Goal: Browse casually

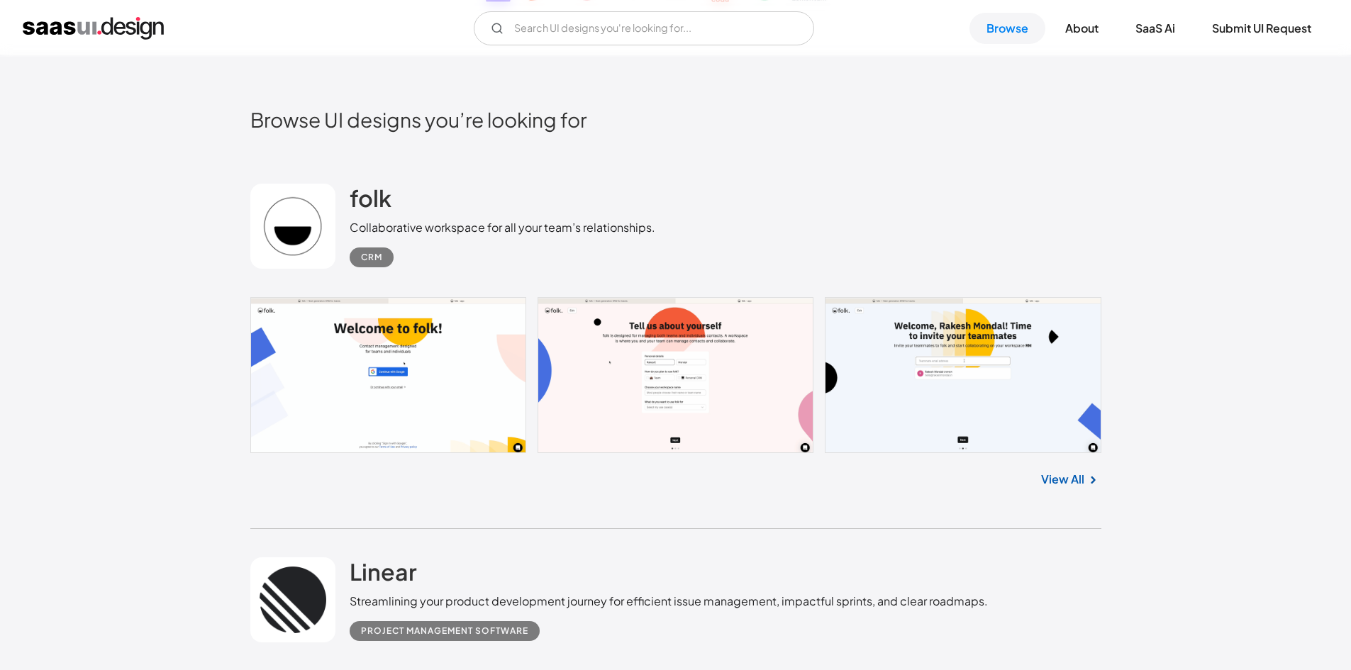
scroll to position [567, 0]
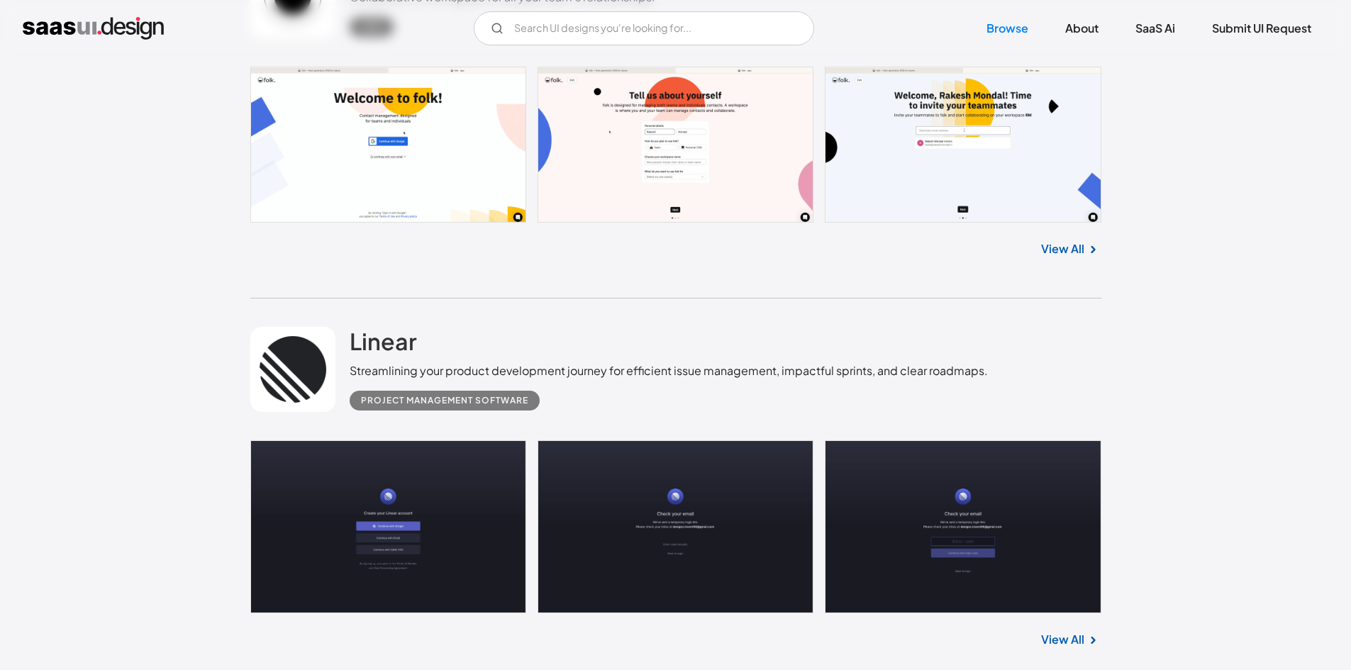
click at [647, 159] on link at bounding box center [675, 145] width 851 height 156
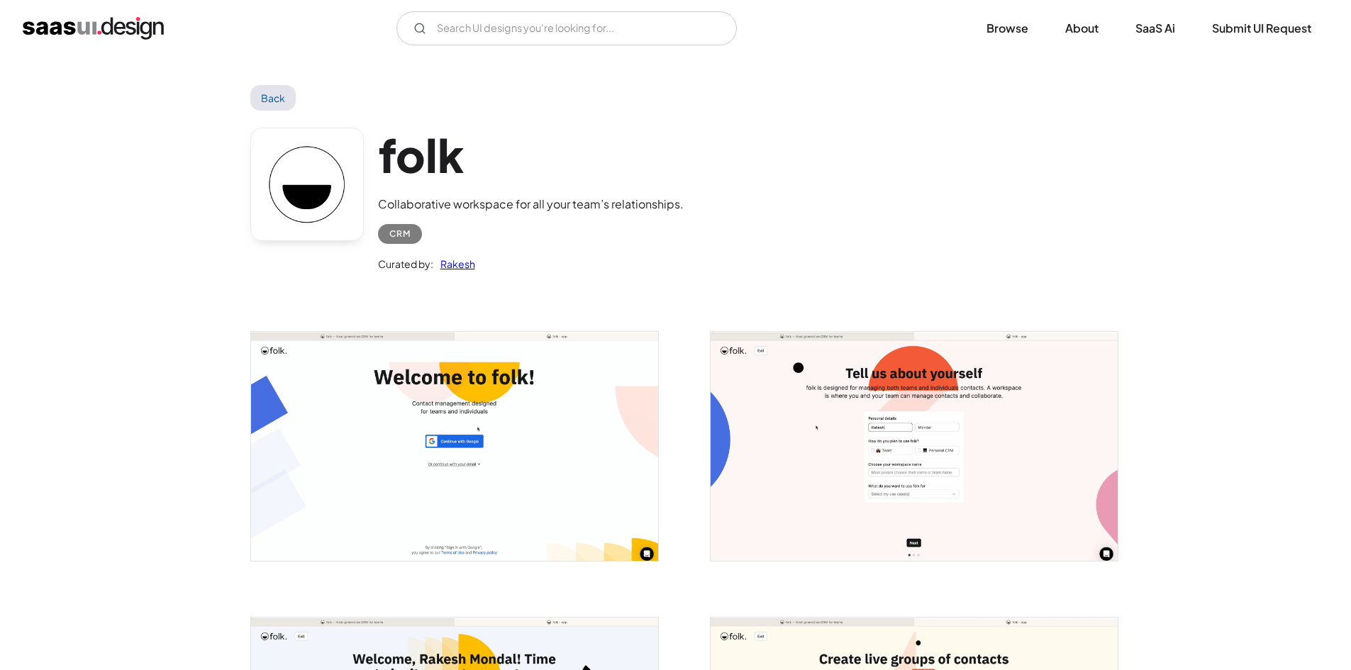
click at [856, 416] on img "open lightbox" at bounding box center [914, 446] width 407 height 229
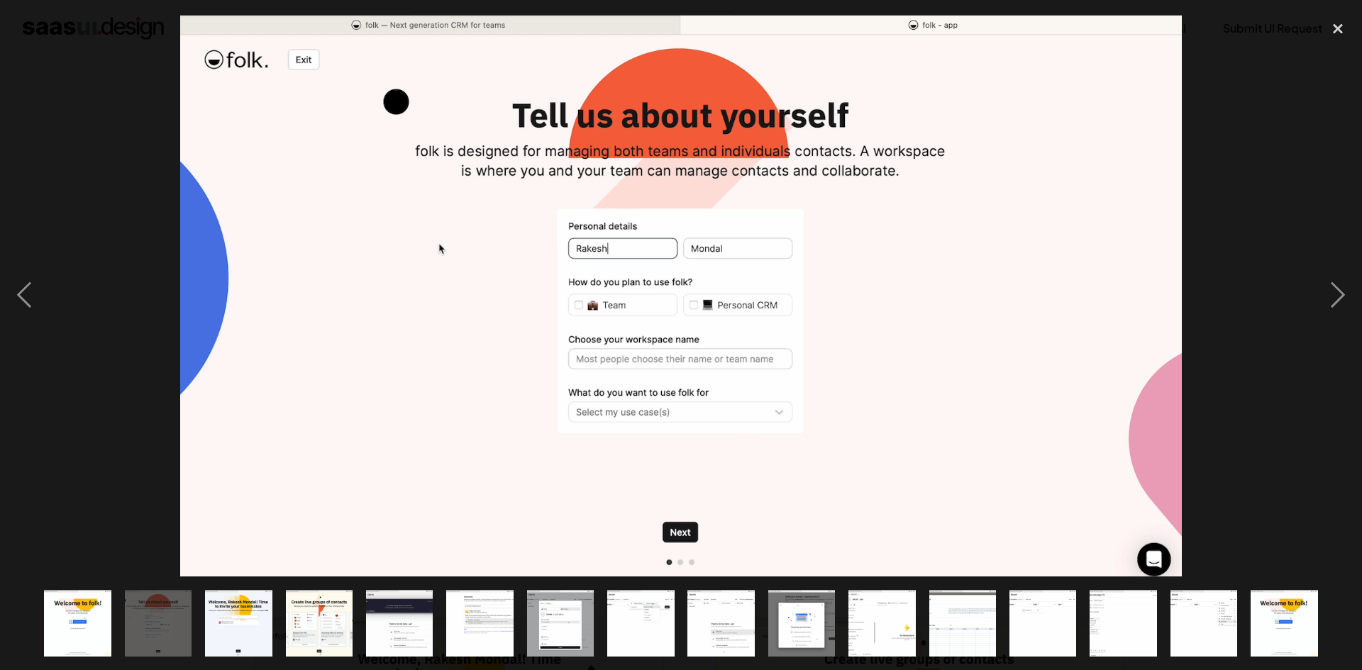
click at [702, 614] on img "show item 9 of 16" at bounding box center [721, 623] width 119 height 67
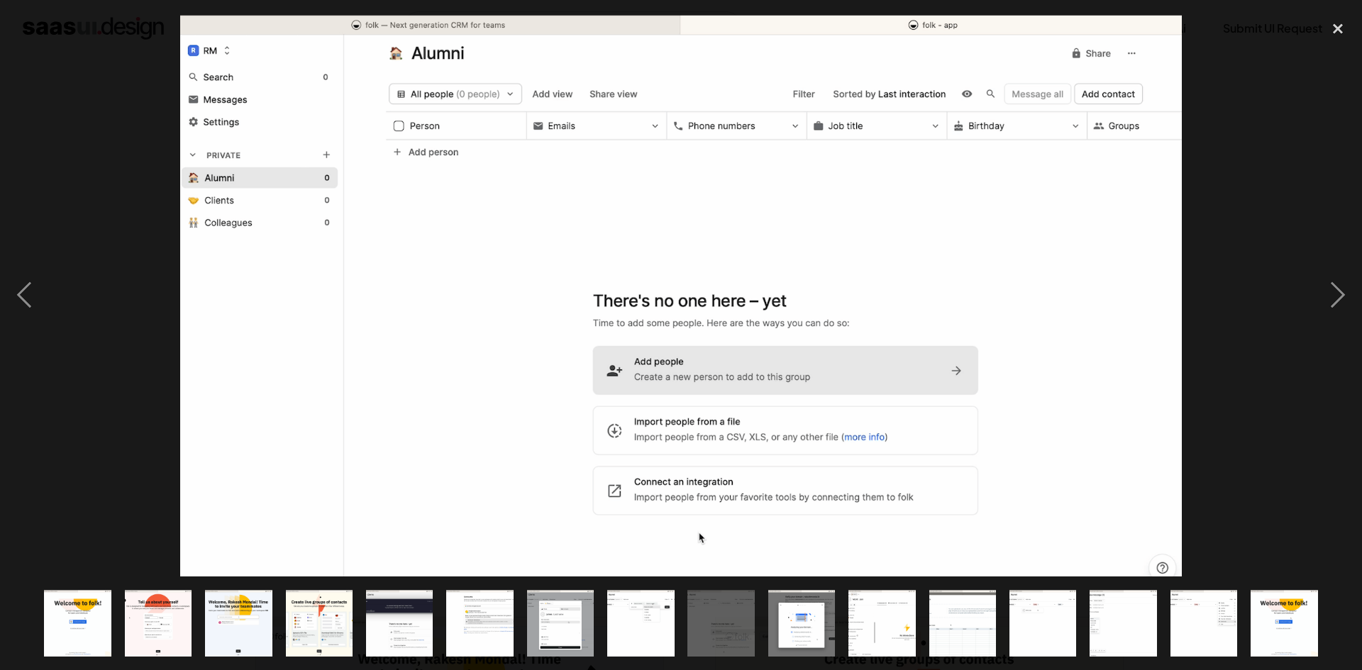
click at [821, 633] on img "show item 10 of 16" at bounding box center [801, 623] width 119 height 67
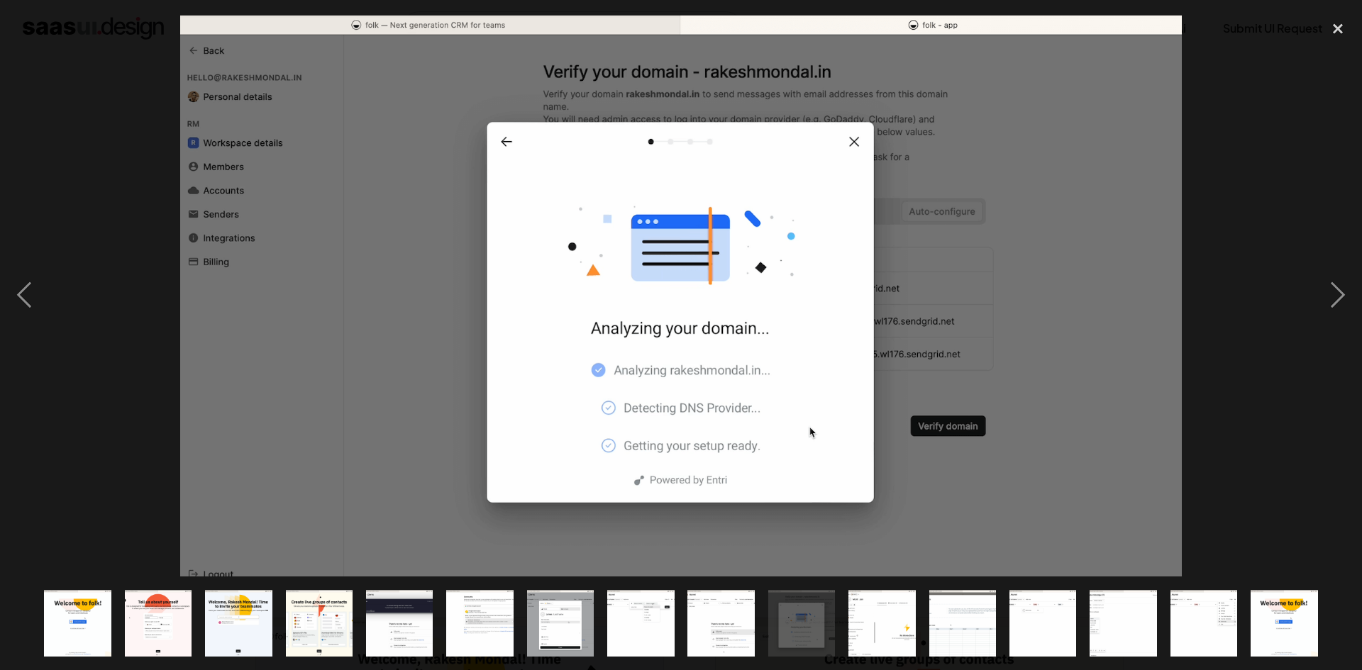
click at [900, 631] on img "show item 11 of 16" at bounding box center [881, 623] width 119 height 67
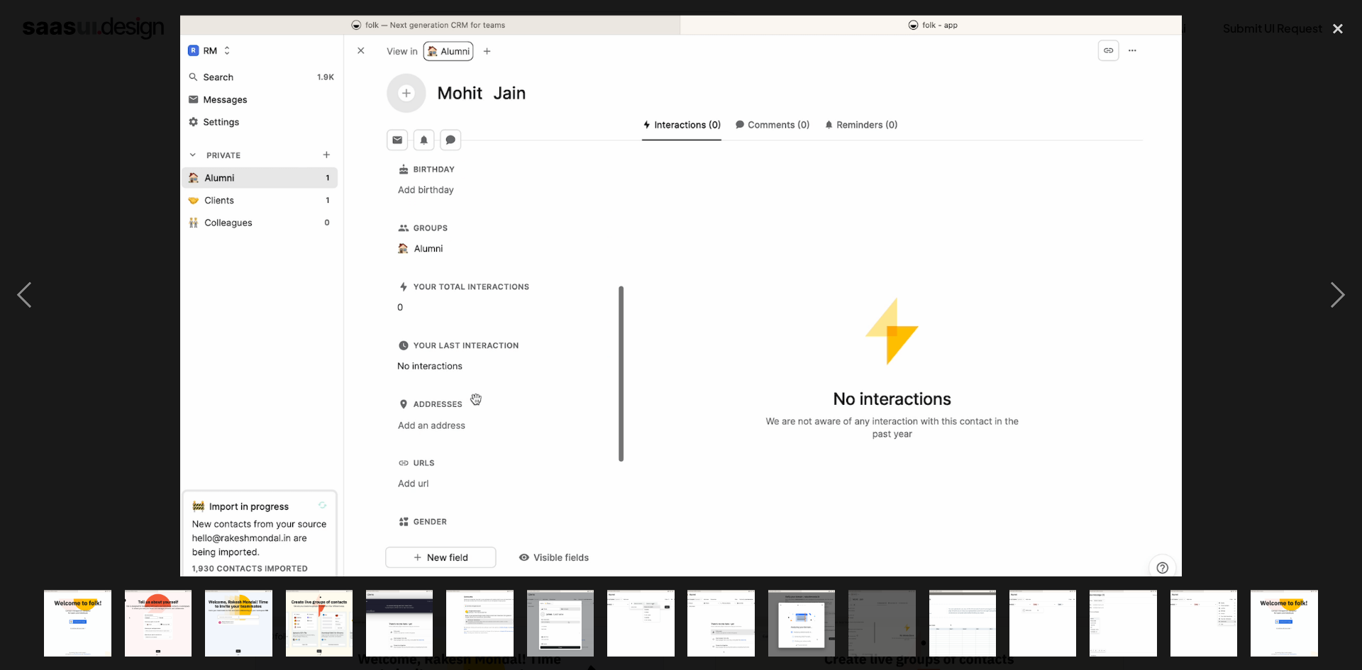
click at [975, 635] on img "show item 12 of 16" at bounding box center [962, 623] width 119 height 67
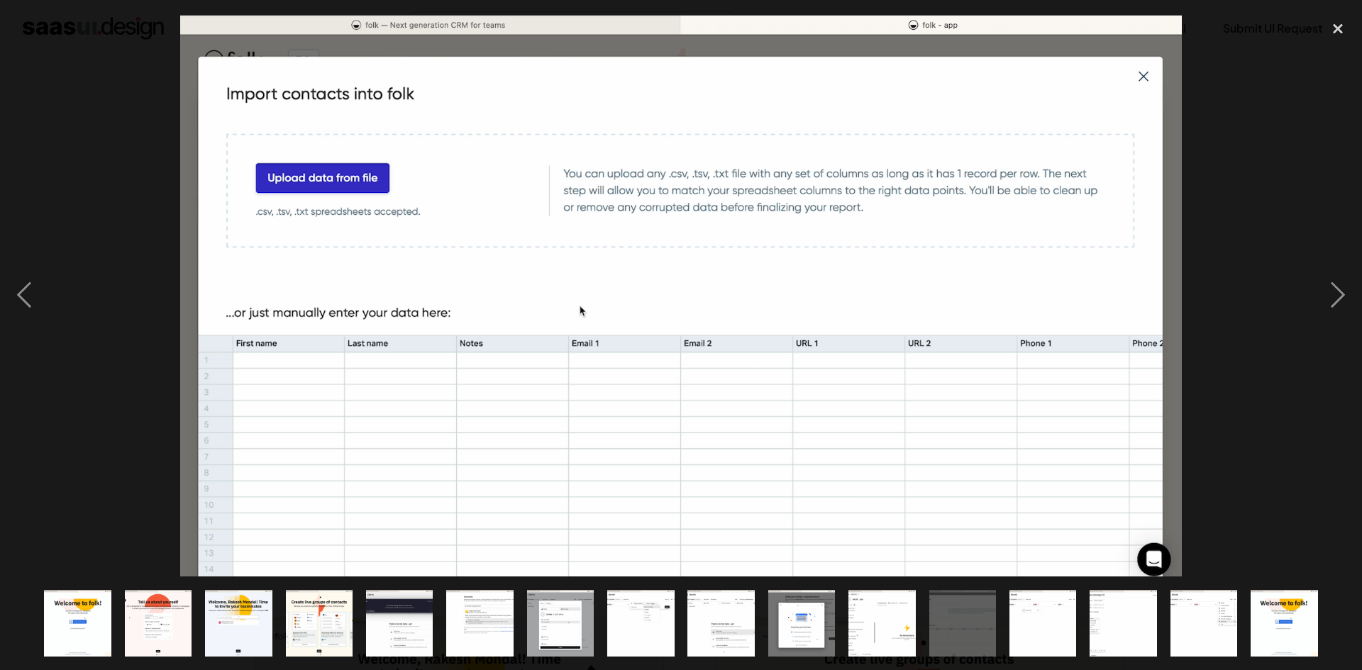
click at [1062, 627] on img "show item 13 of 16" at bounding box center [1042, 623] width 119 height 67
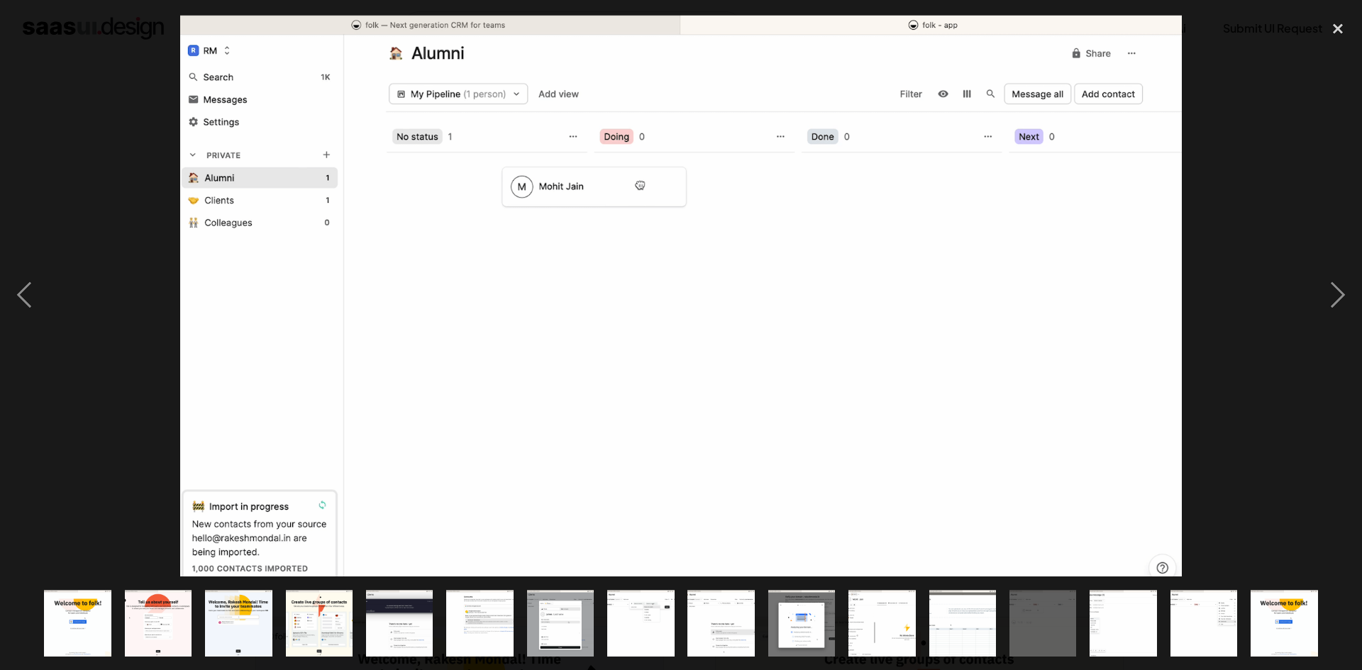
click at [1143, 627] on img "show item 14 of 16" at bounding box center [1123, 623] width 119 height 67
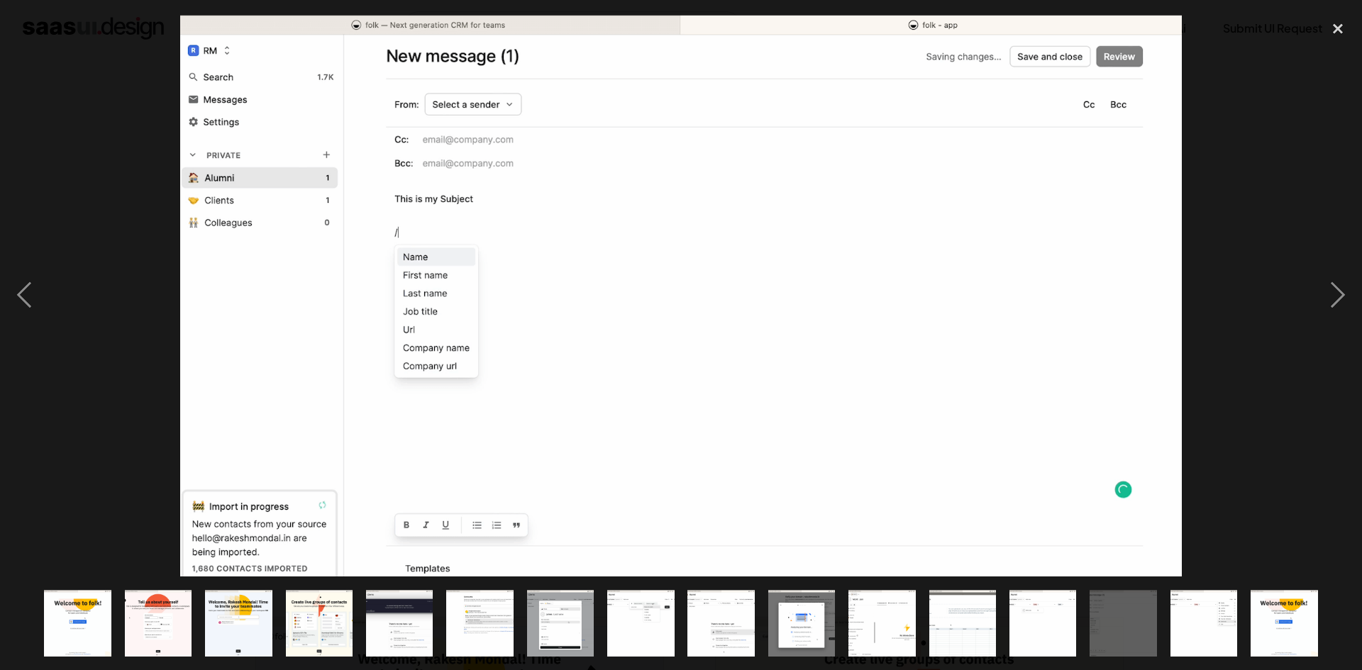
click at [1214, 630] on img "show item 15 of 16" at bounding box center [1203, 623] width 119 height 67
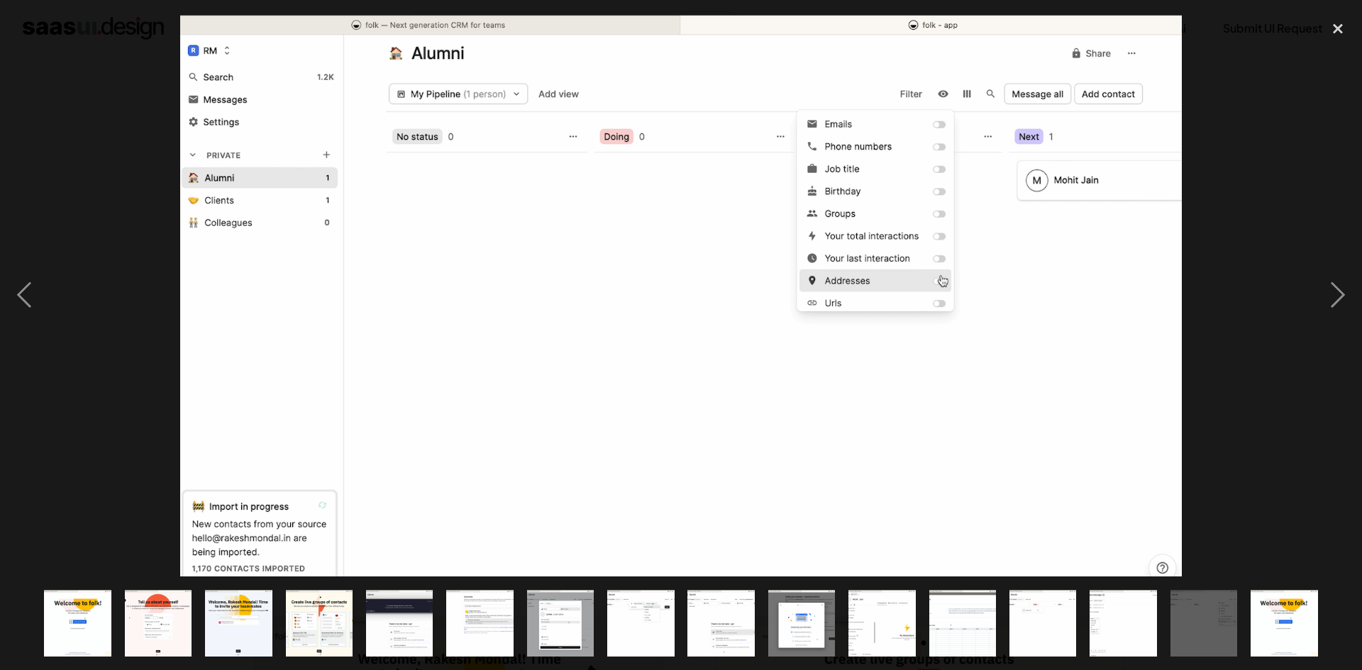
click at [1294, 605] on img "show item 16 of 16" at bounding box center [1283, 623] width 119 height 67
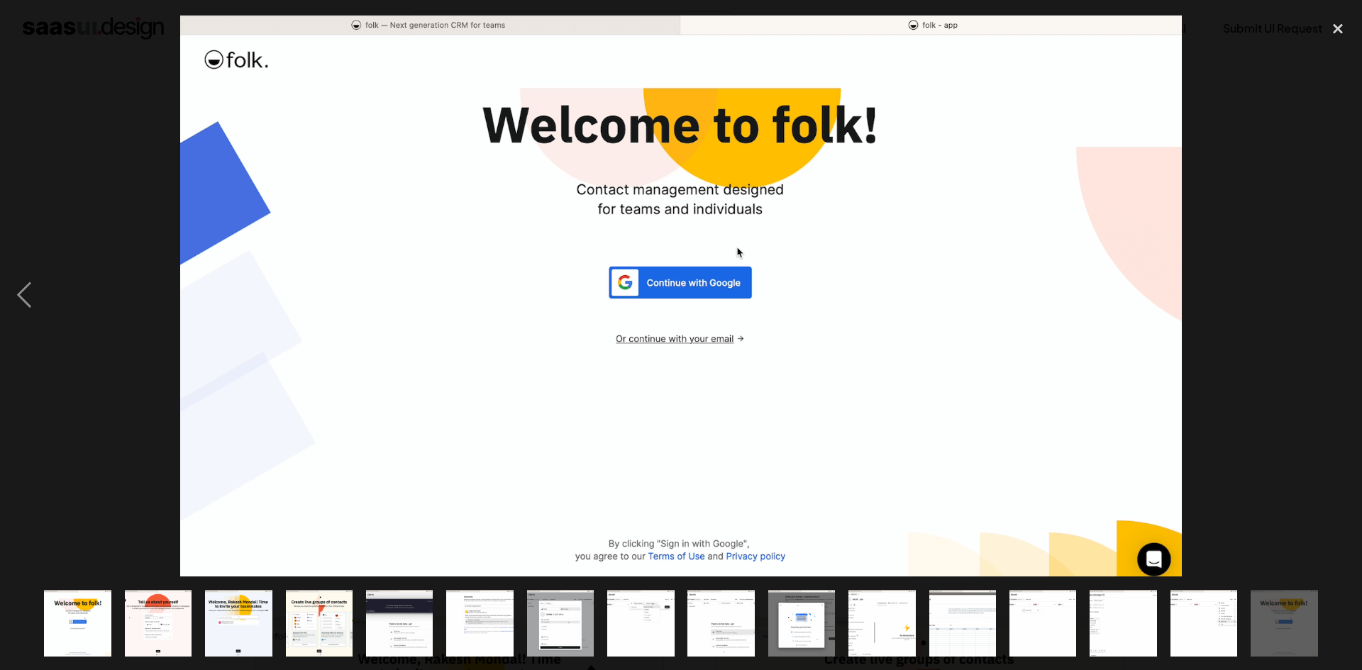
click at [1283, 327] on div at bounding box center [681, 294] width 1362 height 563
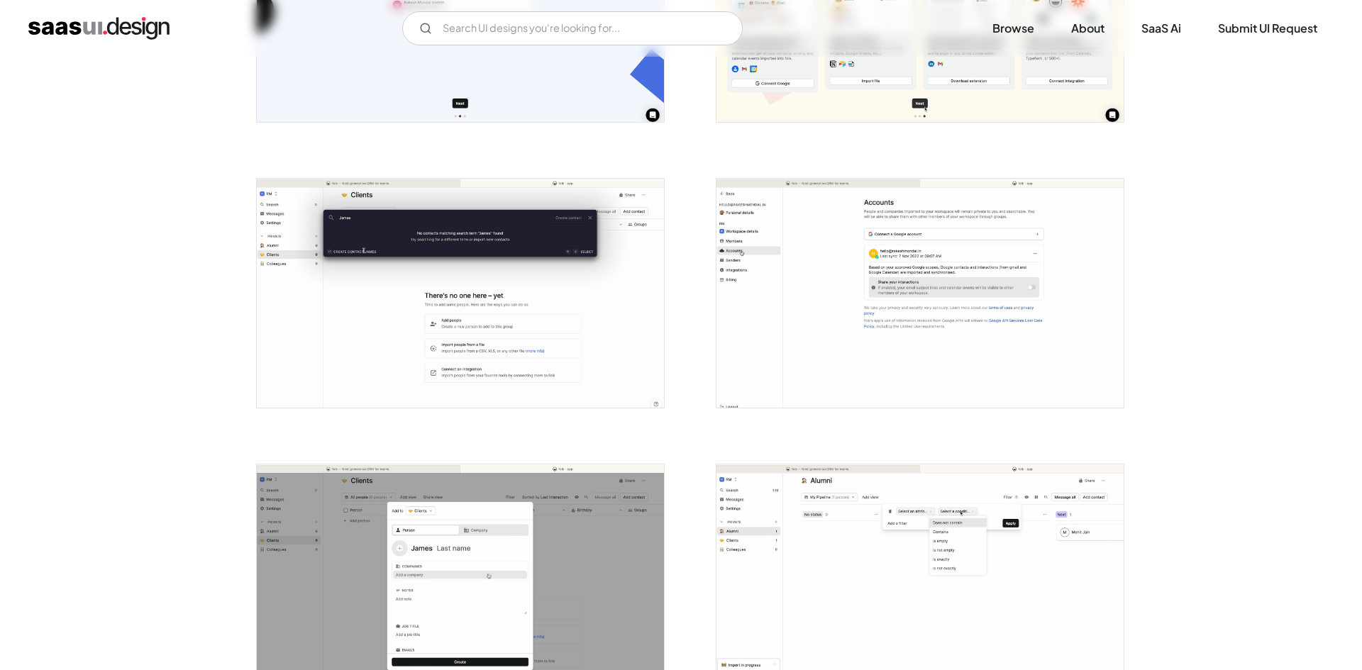
scroll to position [993, 0]
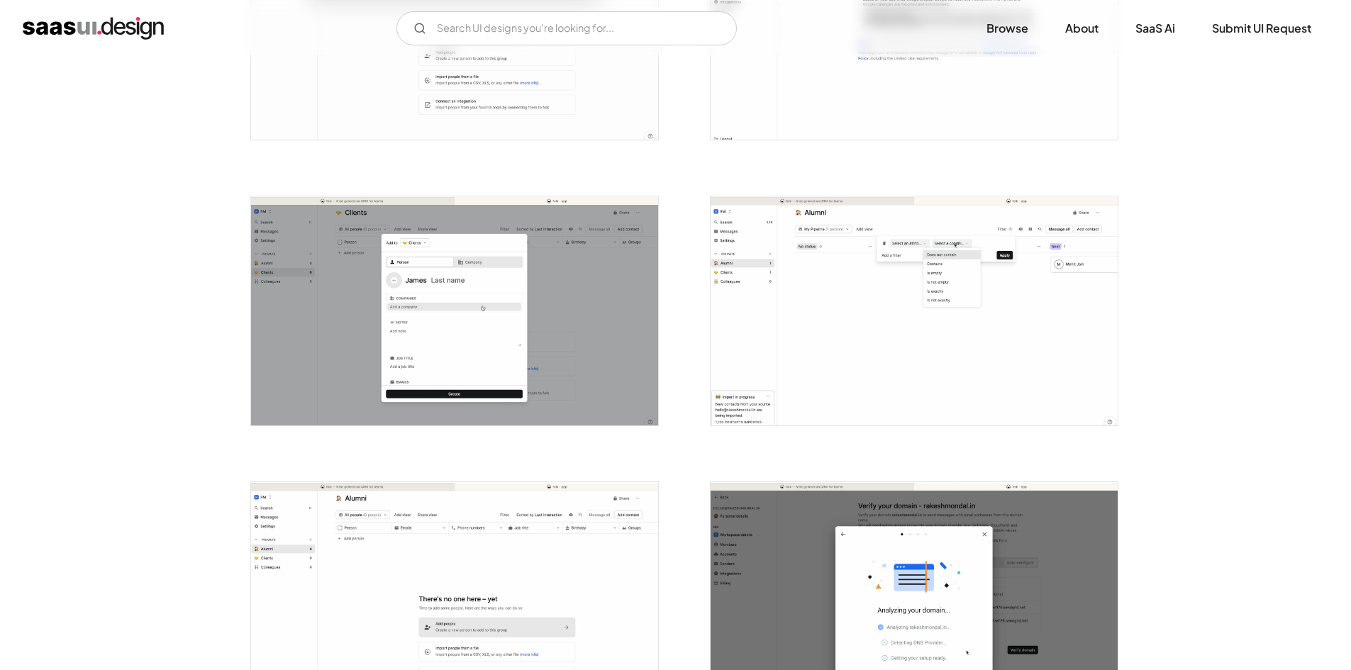
click at [473, 554] on img "open lightbox" at bounding box center [454, 596] width 407 height 229
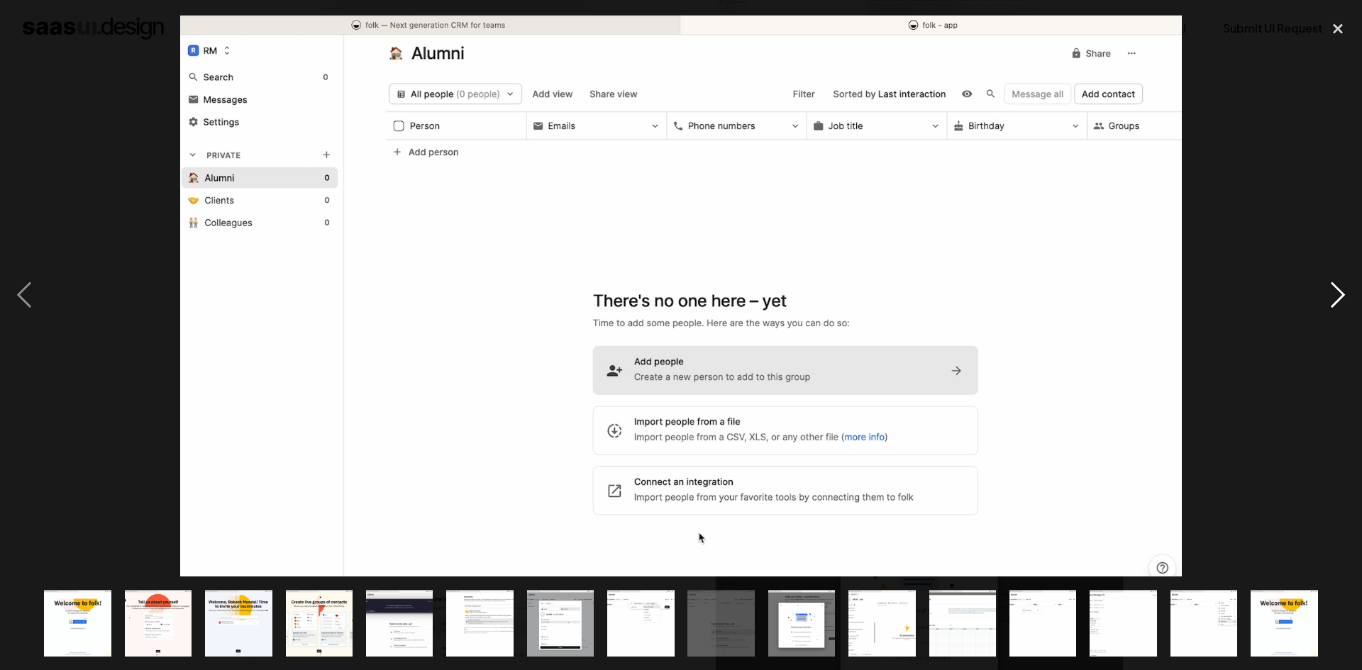
click at [1348, 345] on div "next image" at bounding box center [1338, 294] width 48 height 563
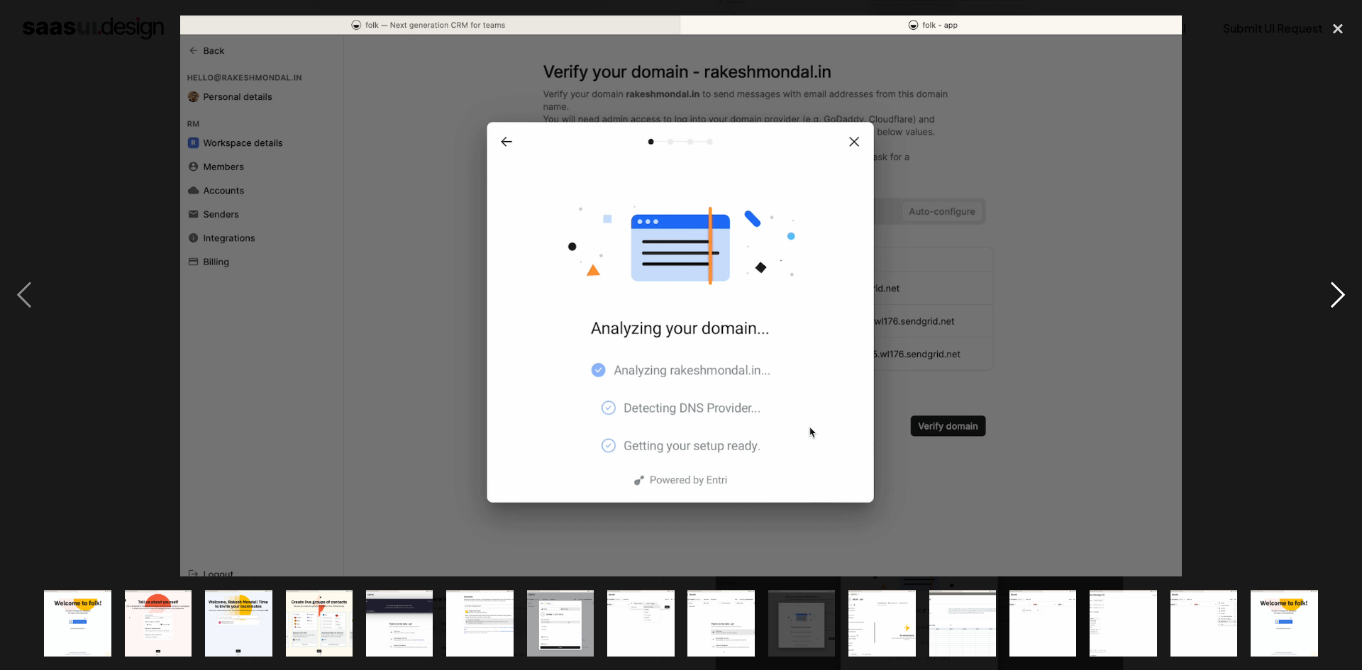
click at [1338, 290] on div "next image" at bounding box center [1338, 294] width 48 height 563
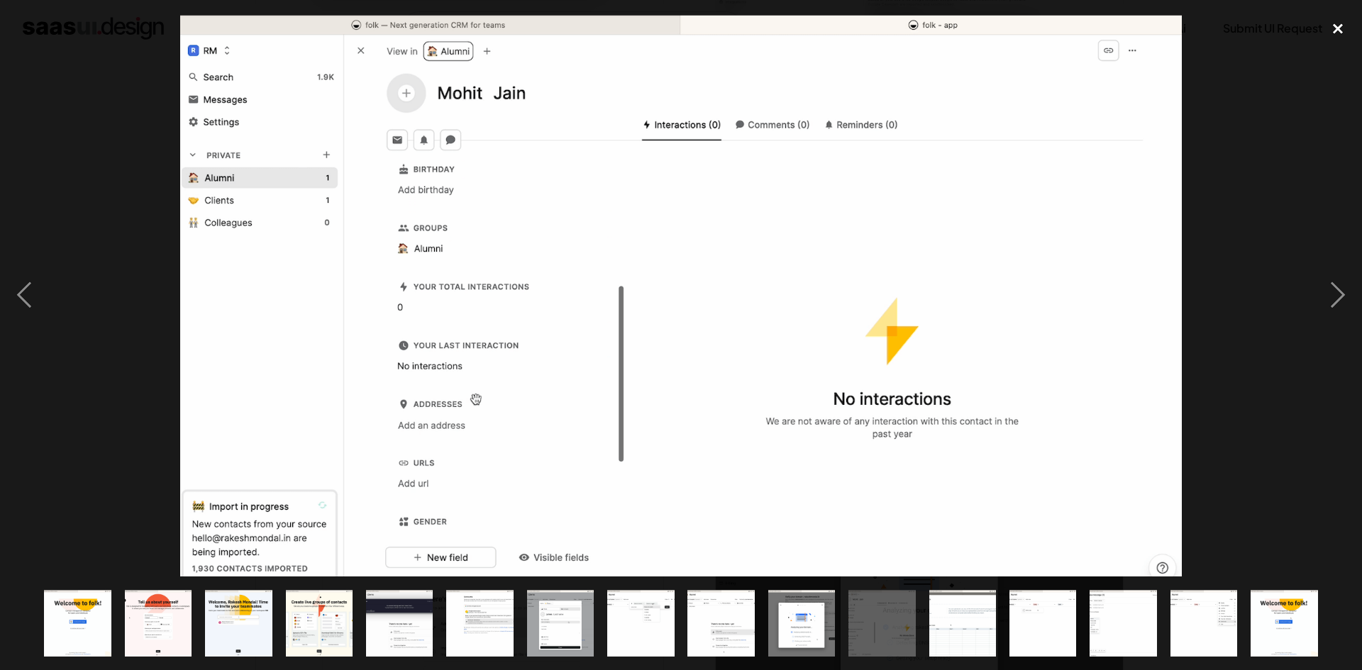
click at [1343, 38] on div "close lightbox" at bounding box center [1338, 28] width 48 height 31
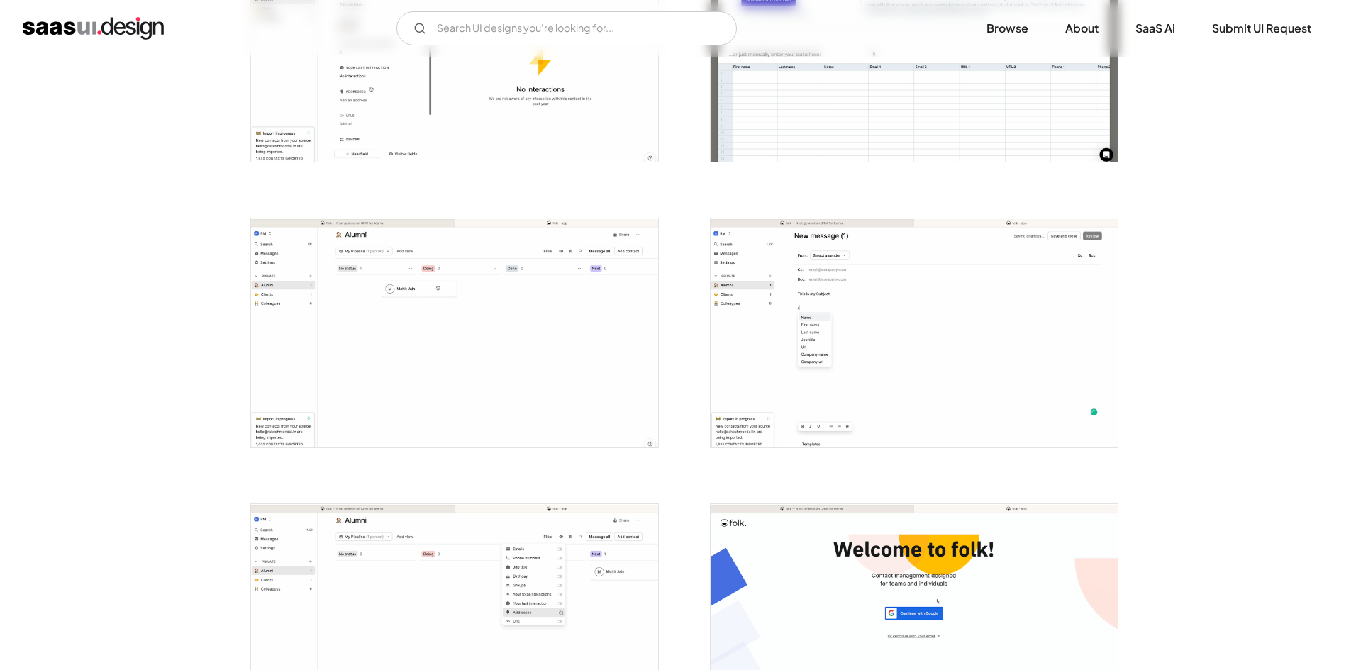
scroll to position [1484, 0]
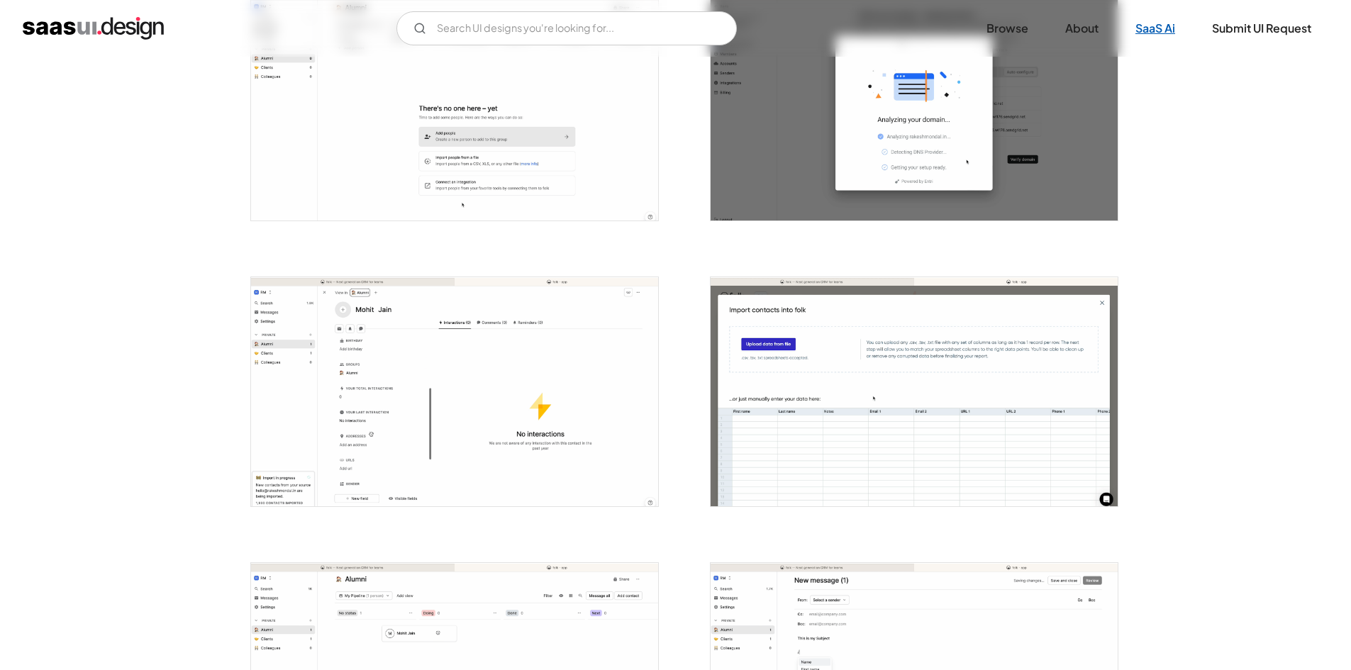
click at [1143, 33] on link "SaaS Ai" at bounding box center [1156, 28] width 74 height 31
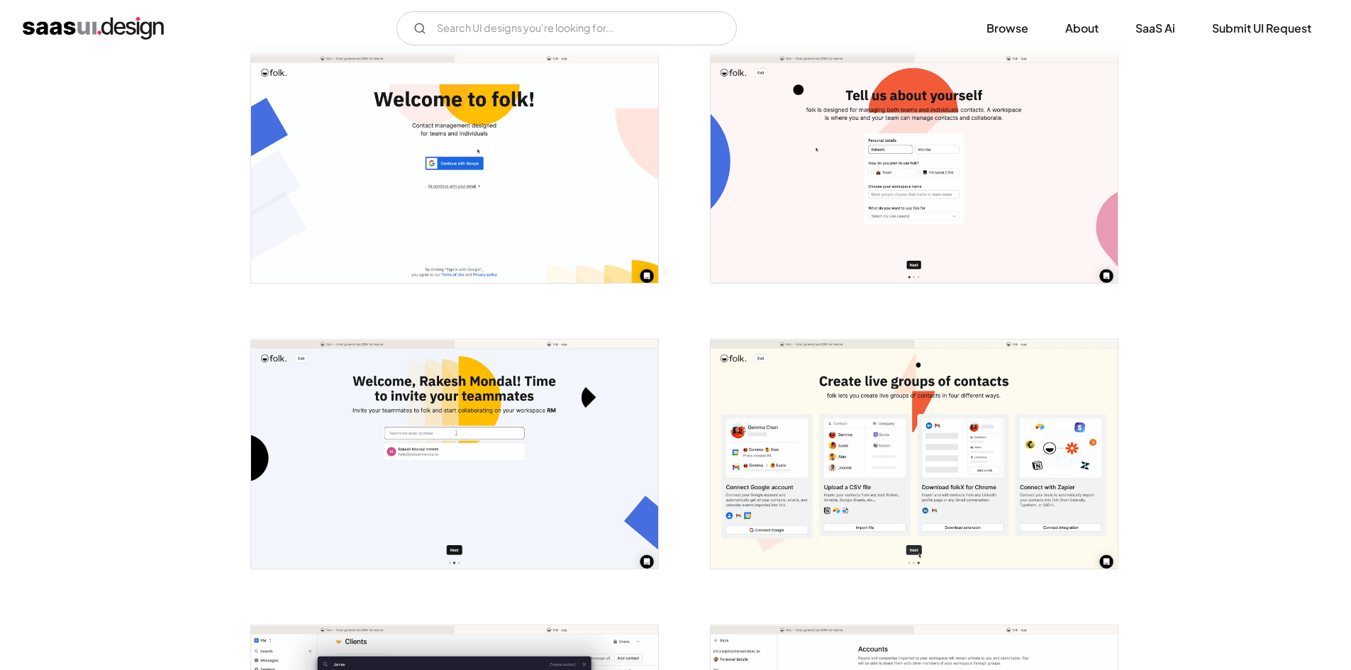
scroll to position [0, 0]
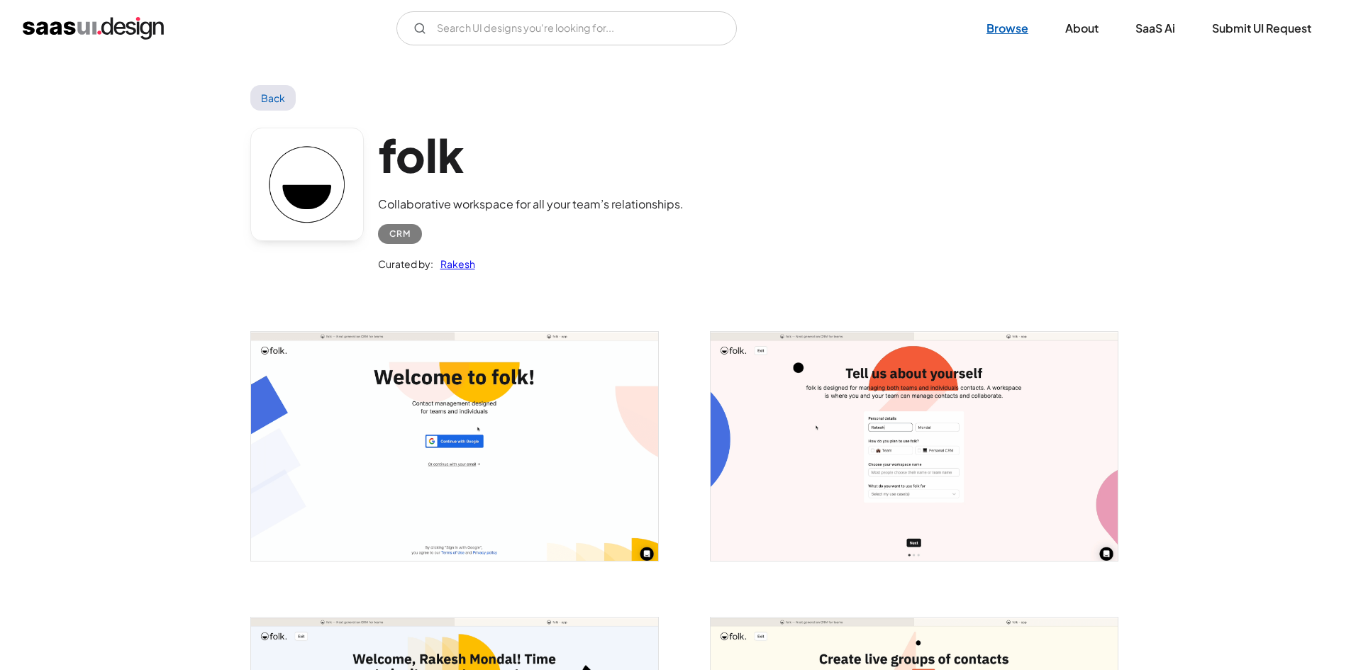
click at [1009, 34] on link "Browse" at bounding box center [1008, 28] width 76 height 31
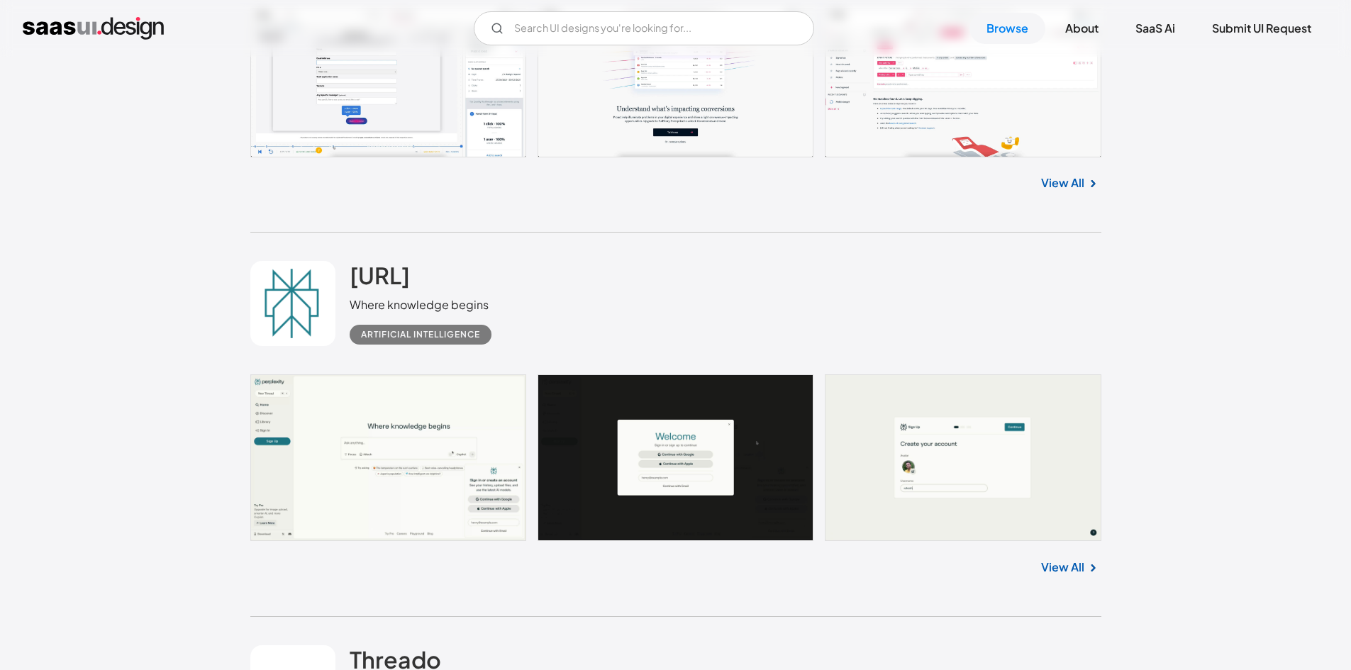
scroll to position [2483, 0]
